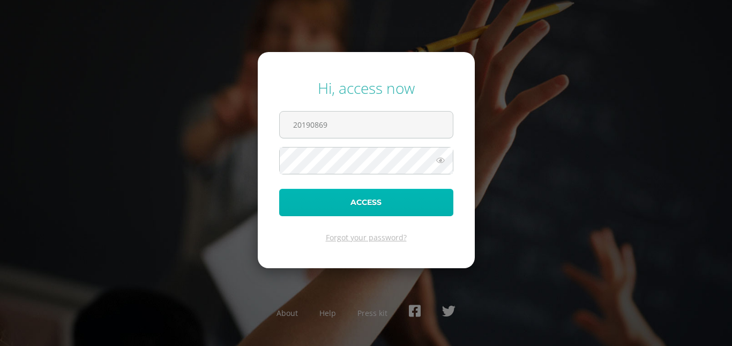
click at [358, 204] on button "Access" at bounding box center [366, 202] width 174 height 27
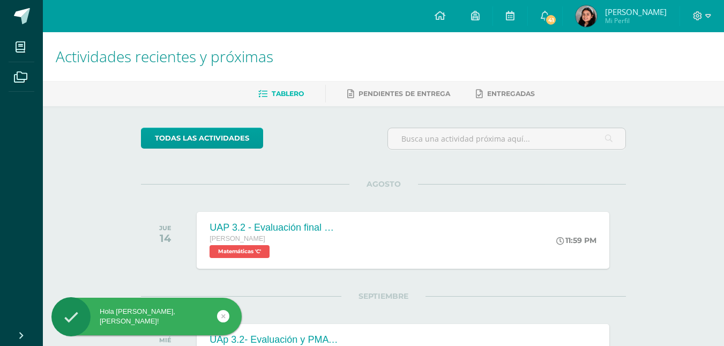
click at [589, 7] on span "[PERSON_NAME] Mi Perfil" at bounding box center [620, 15] width 95 height 21
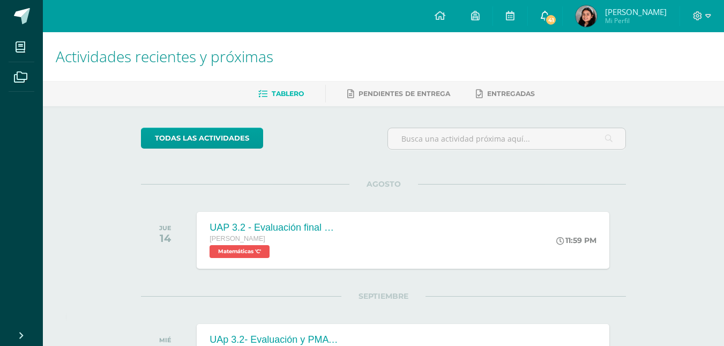
click at [562, 13] on link "41" at bounding box center [545, 16] width 34 height 32
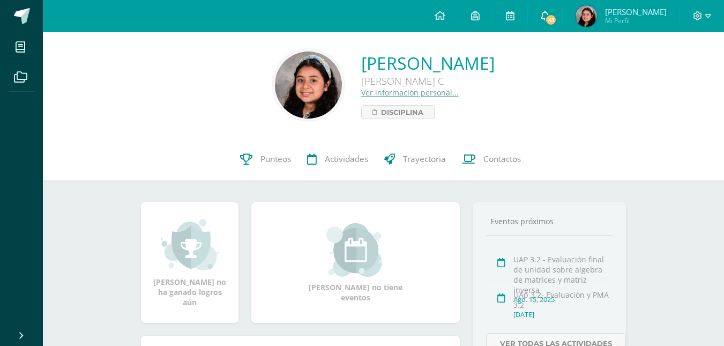
click at [560, 7] on link "41" at bounding box center [545, 16] width 34 height 32
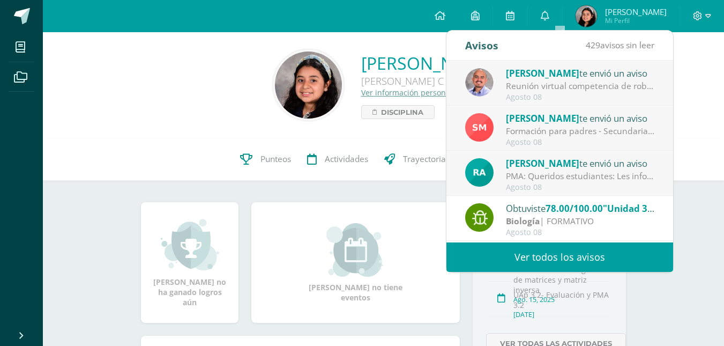
scroll to position [178, 0]
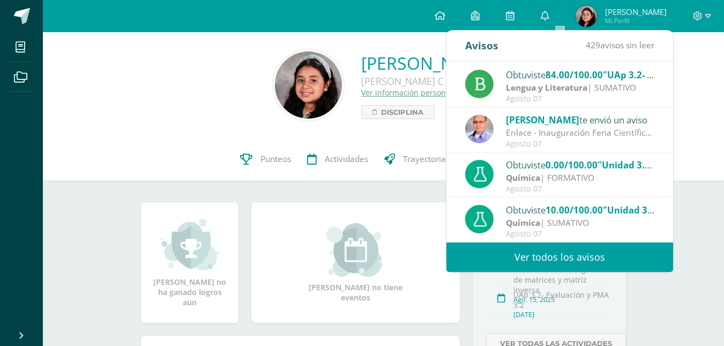
click at [615, 179] on div "Química | FORMATIVO" at bounding box center [580, 177] width 149 height 12
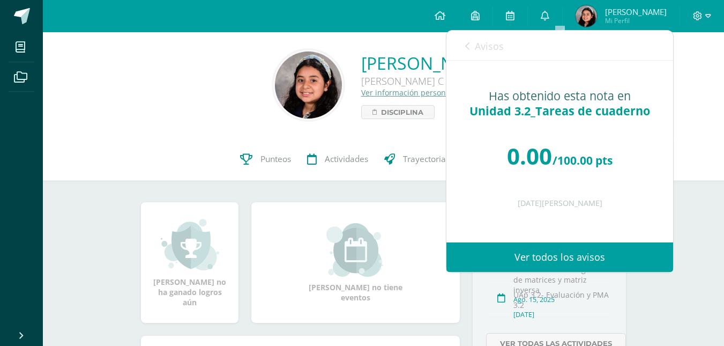
click at [490, 45] on span "Avisos" at bounding box center [489, 46] width 29 height 13
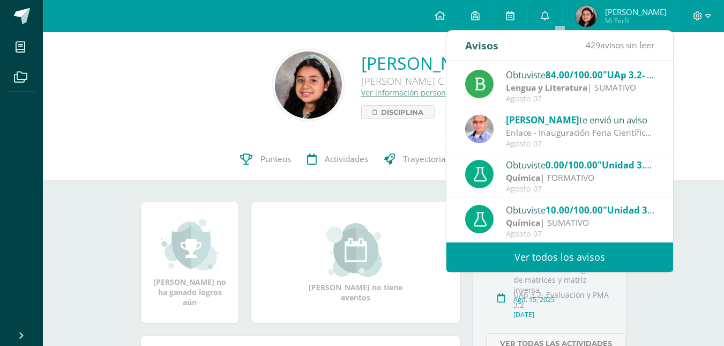
scroll to position [0, 0]
